Goal: Transaction & Acquisition: Purchase product/service

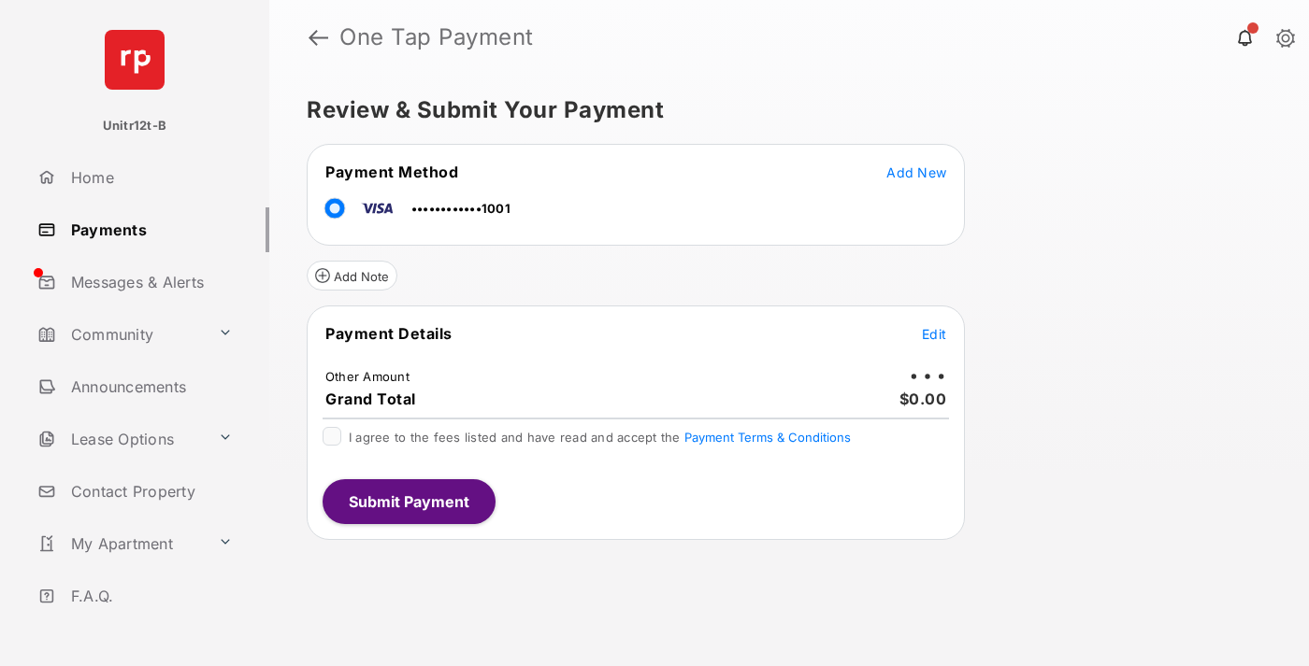
click at [934, 334] on span "Edit" at bounding box center [934, 334] width 24 height 16
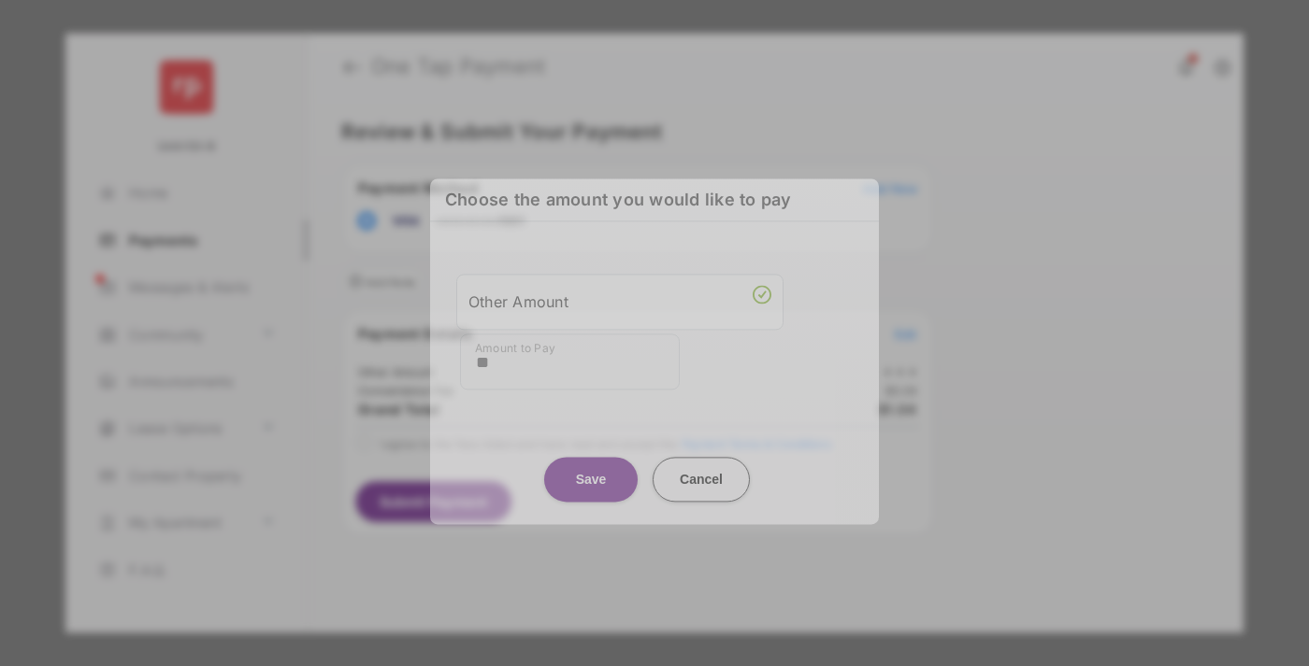
type input "**"
click at [591, 466] on button "Save" at bounding box center [590, 479] width 93 height 45
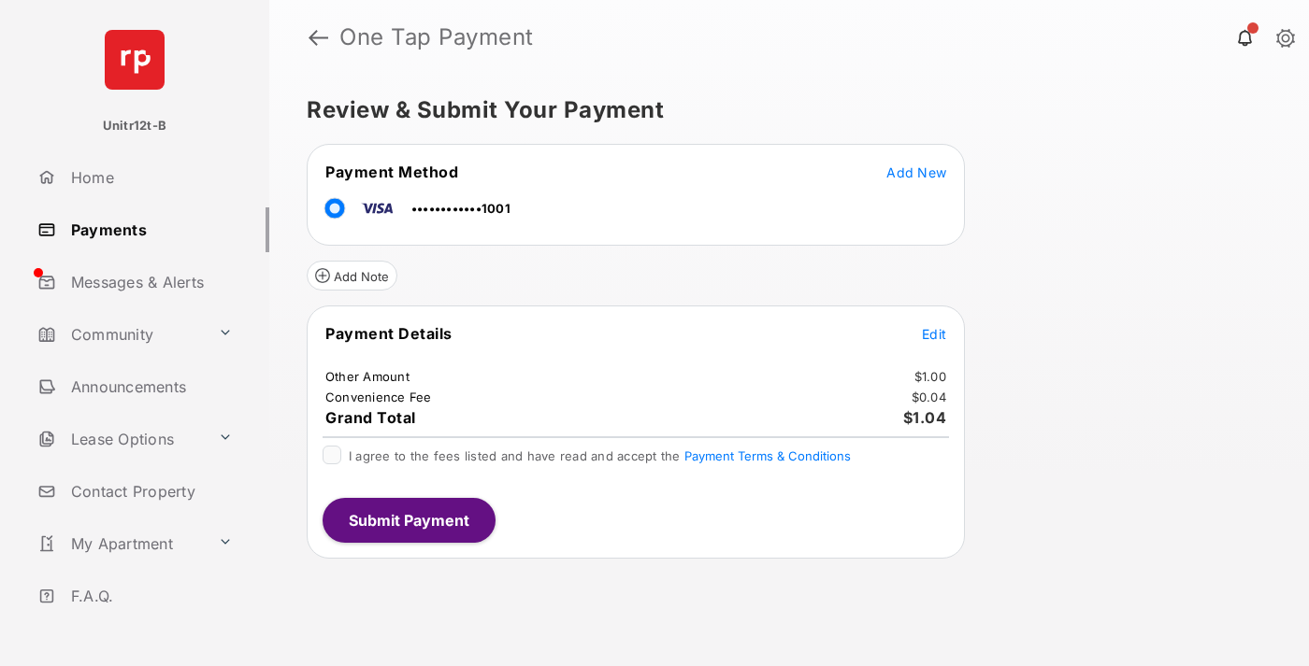
click at [934, 334] on span "Edit" at bounding box center [934, 334] width 24 height 16
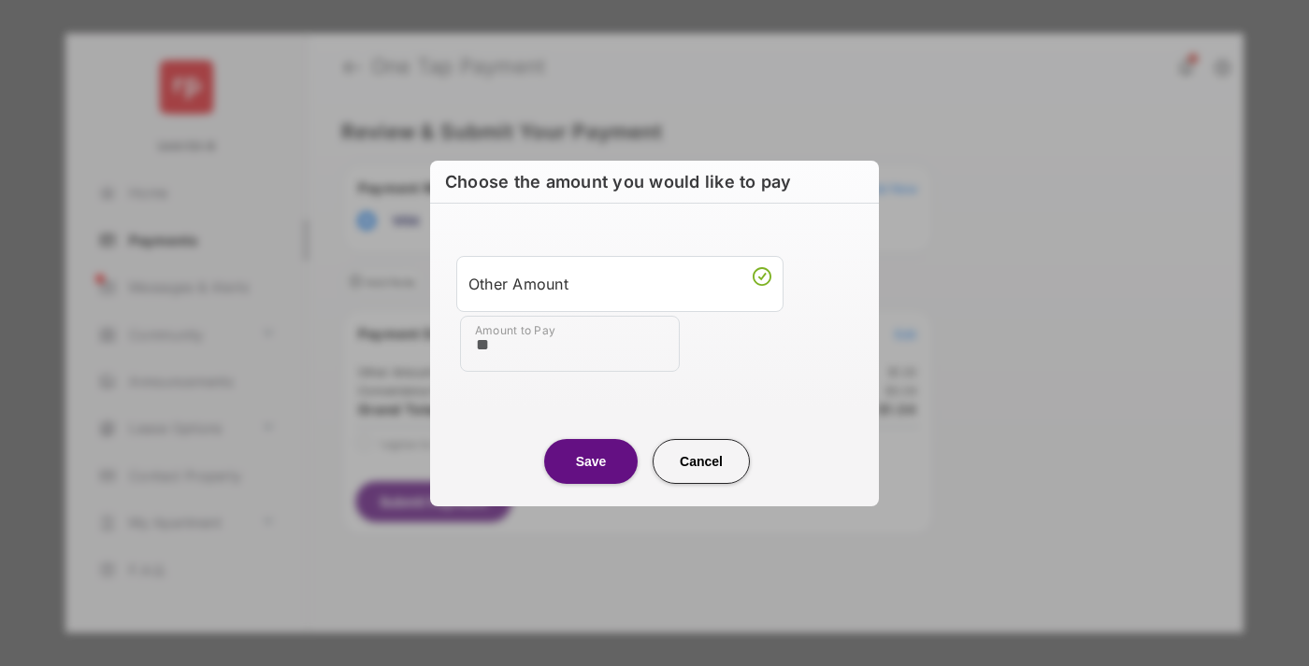
click at [591, 461] on button "Save" at bounding box center [590, 461] width 93 height 45
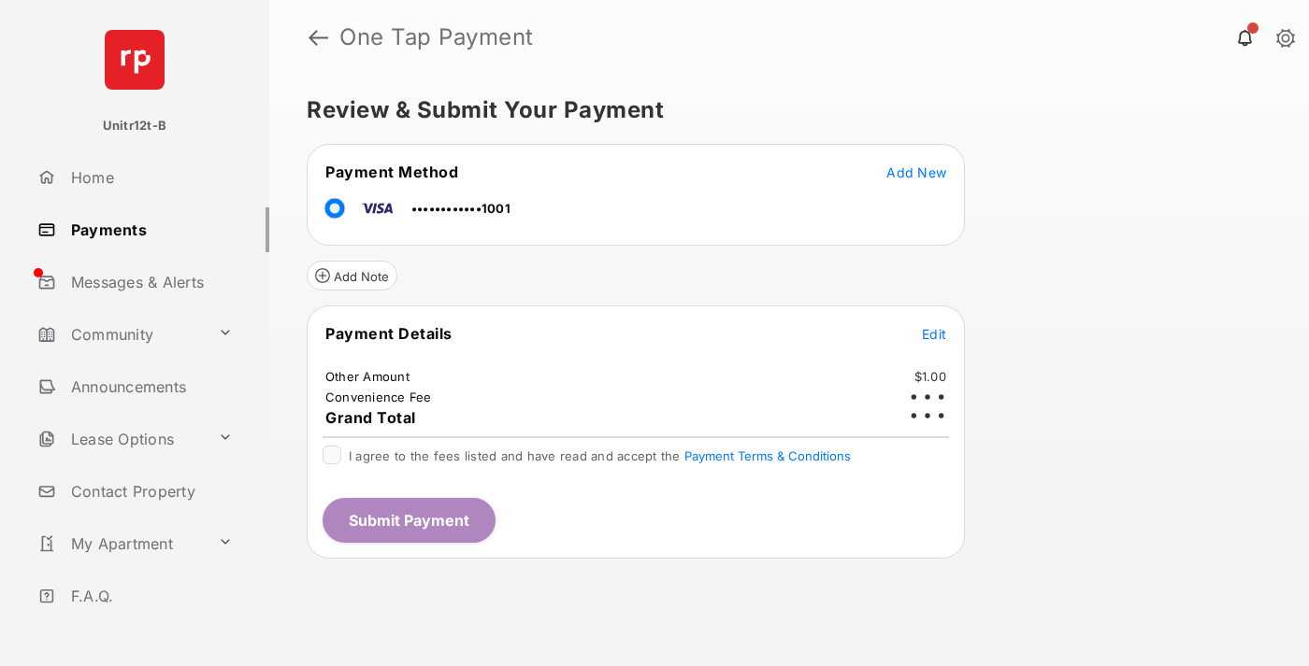
click at [408, 520] on button "Submit Payment" at bounding box center [408, 520] width 173 height 45
